Goal: Information Seeking & Learning: Learn about a topic

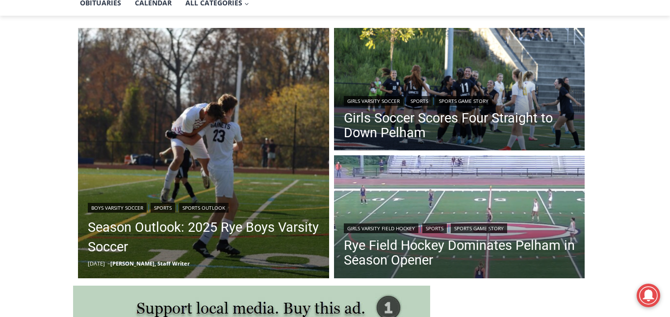
scroll to position [248, 0]
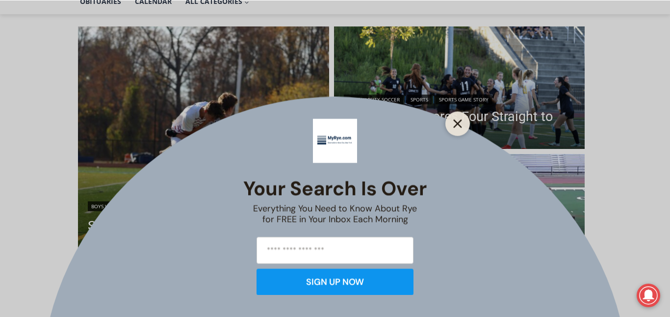
click at [452, 119] on button "Close" at bounding box center [458, 124] width 14 height 14
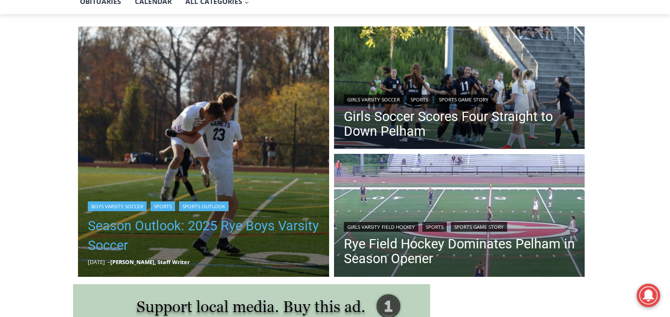
click at [235, 228] on link "Season Outlook: 2025 Rye Boys Varsity Soccer" at bounding box center [203, 235] width 231 height 39
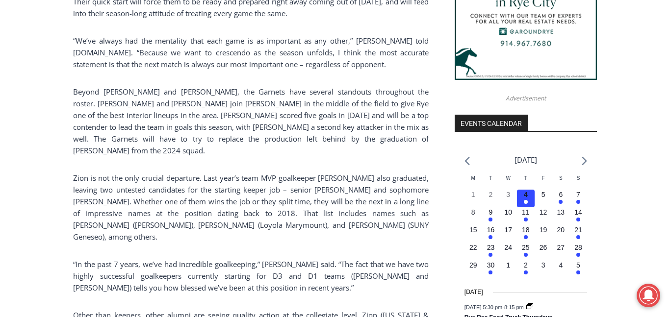
scroll to position [993, 0]
